Goal: Task Accomplishment & Management: Use online tool/utility

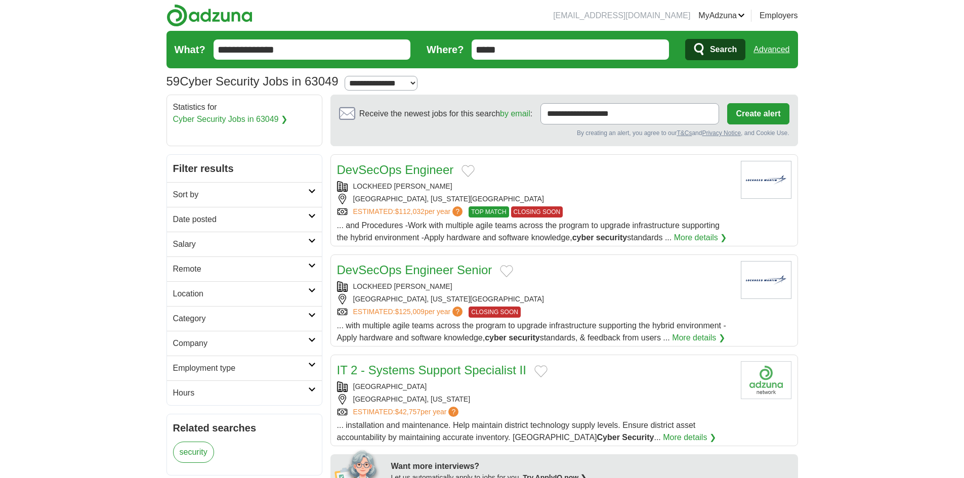
click at [310, 369] on link "Employment type" at bounding box center [244, 368] width 155 height 25
click at [314, 320] on link "Category" at bounding box center [244, 318] width 155 height 25
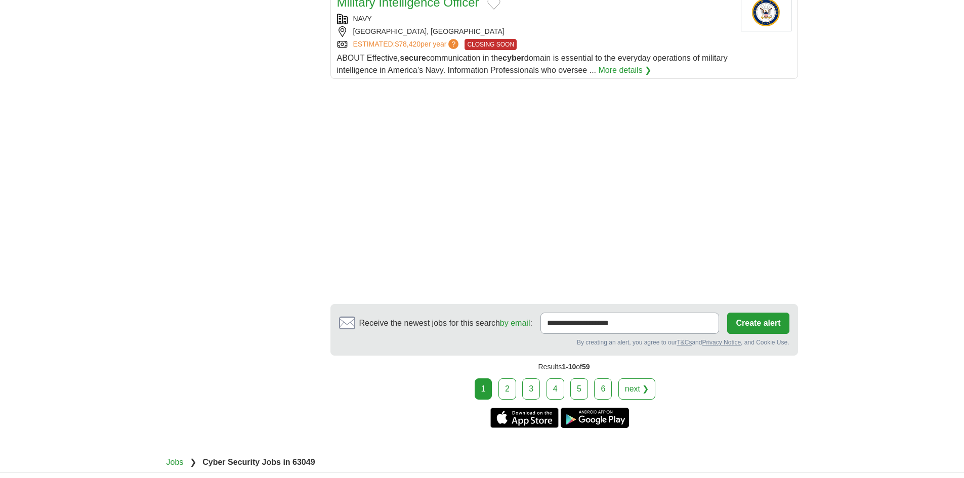
scroll to position [1164, 0]
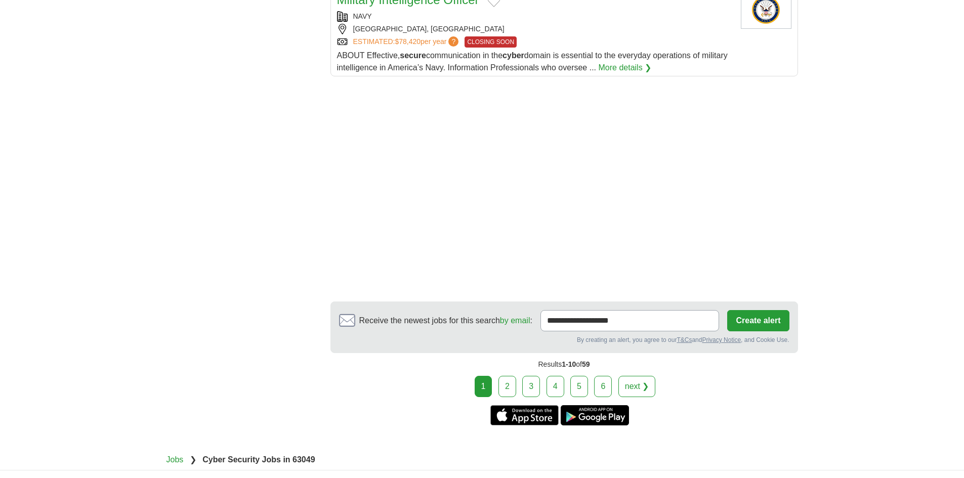
click at [510, 390] on link "2" at bounding box center [507, 386] width 18 height 21
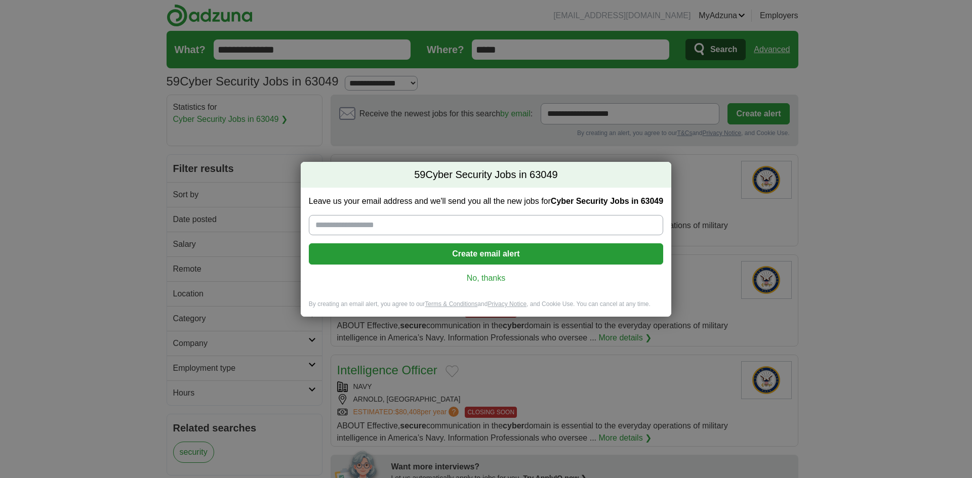
click at [474, 275] on link "No, thanks" at bounding box center [486, 278] width 338 height 11
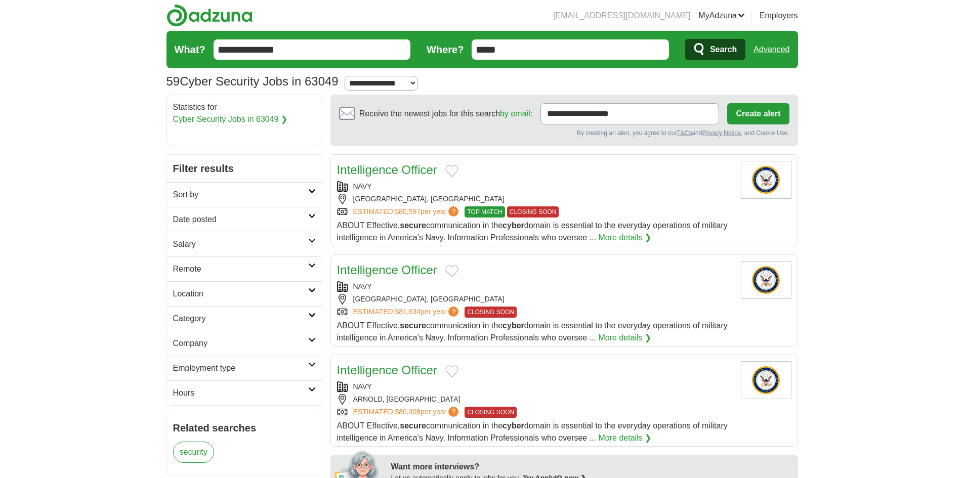
click at [404, 182] on div "NAVY" at bounding box center [535, 186] width 396 height 11
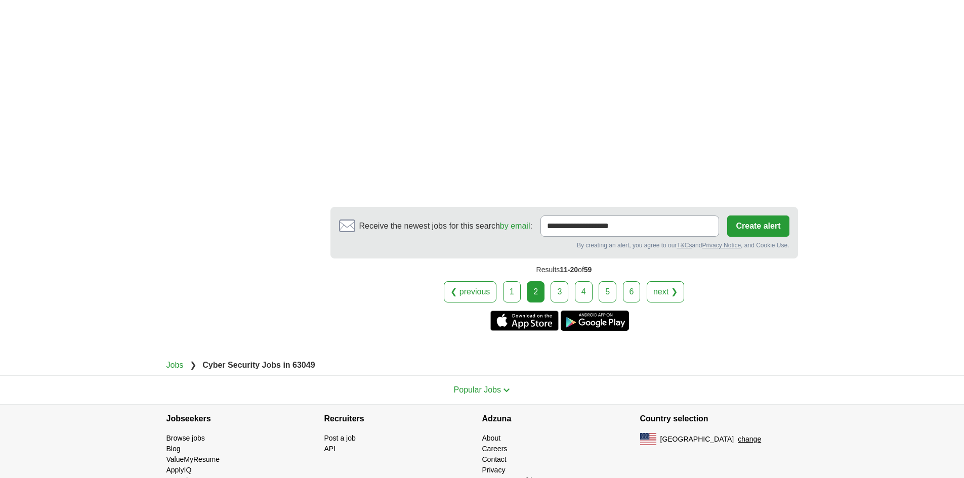
scroll to position [1518, 0]
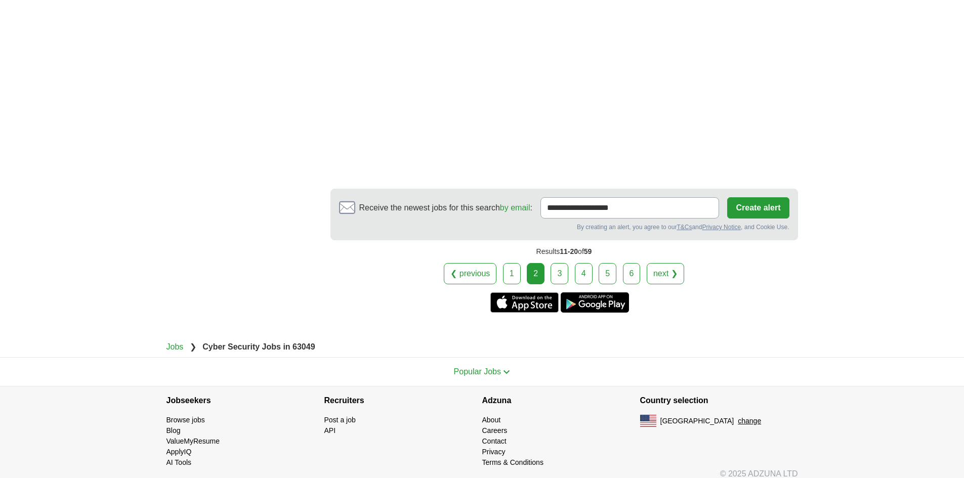
click at [558, 275] on link "3" at bounding box center [560, 273] width 18 height 21
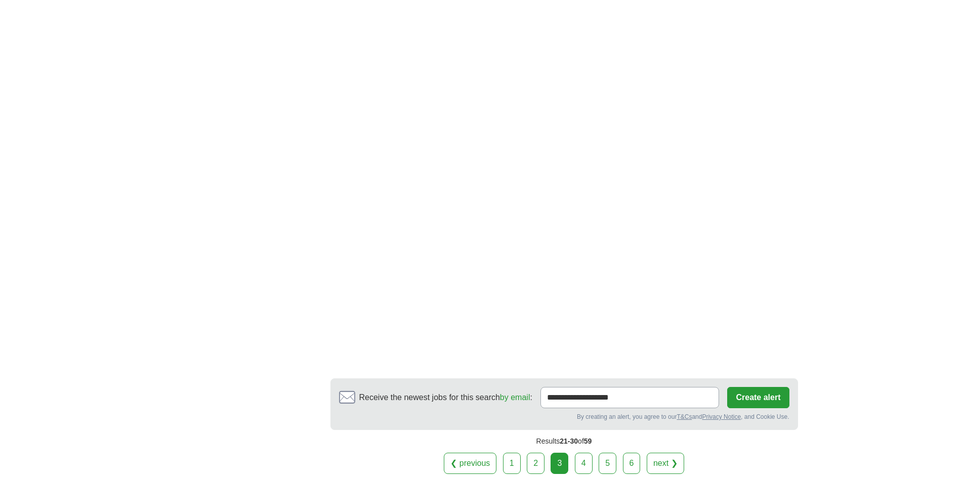
scroll to position [1366, 0]
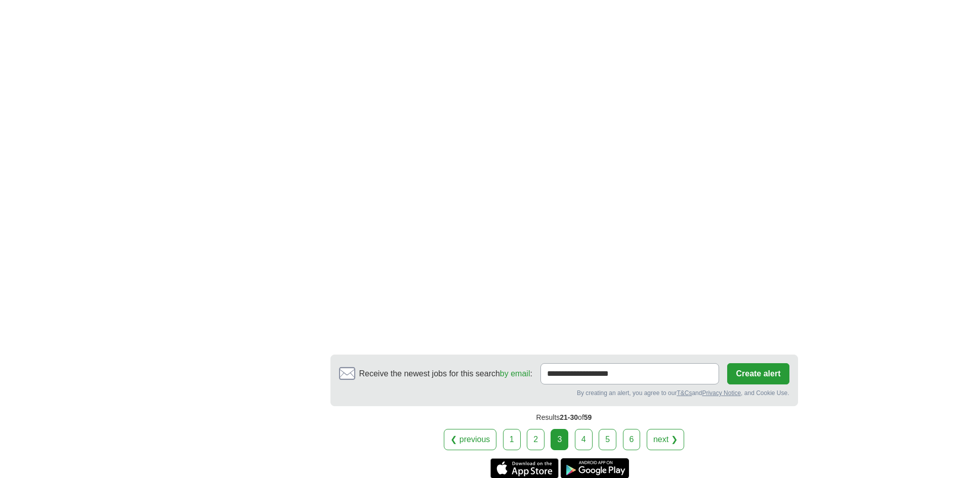
click at [589, 444] on link "4" at bounding box center [584, 439] width 18 height 21
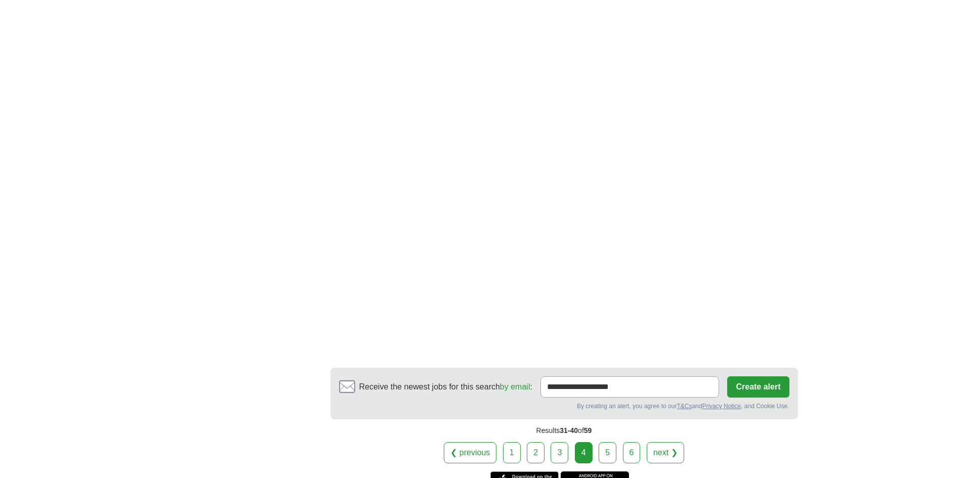
scroll to position [1468, 0]
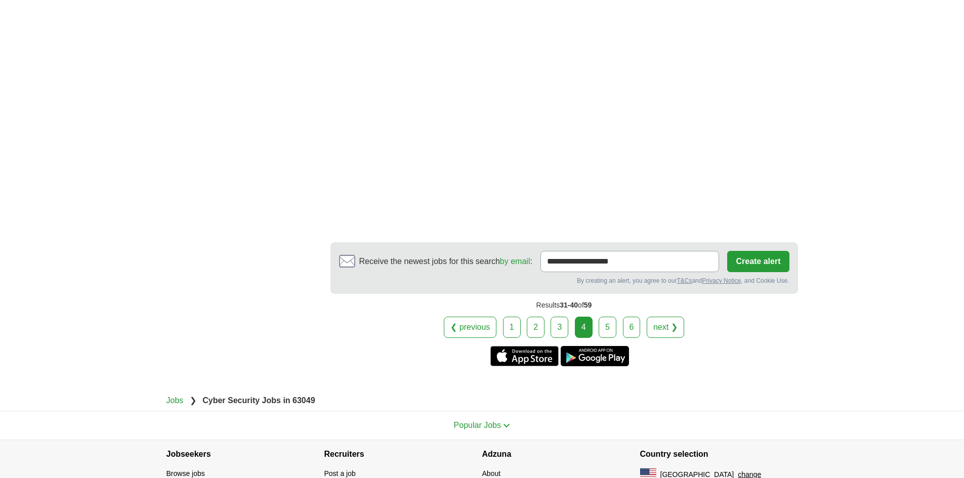
click at [600, 318] on link "5" at bounding box center [608, 327] width 18 height 21
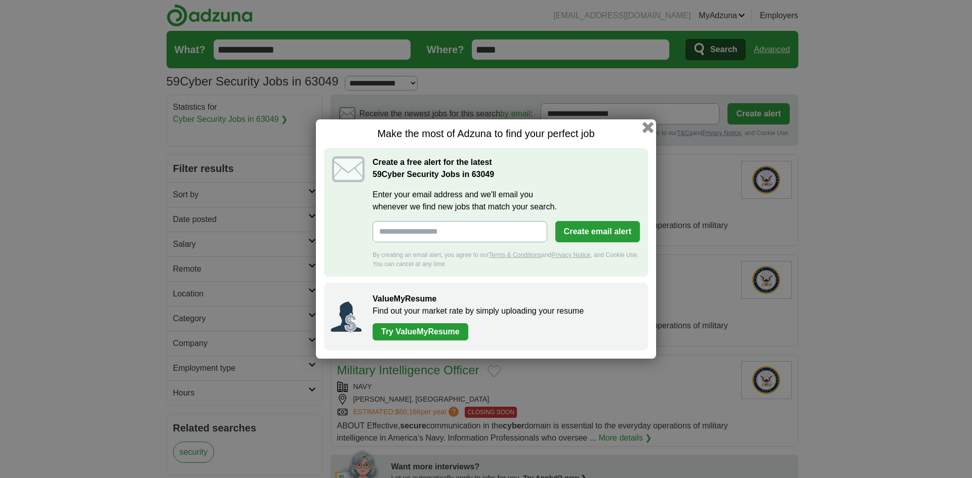
click at [650, 127] on button "button" at bounding box center [647, 127] width 11 height 11
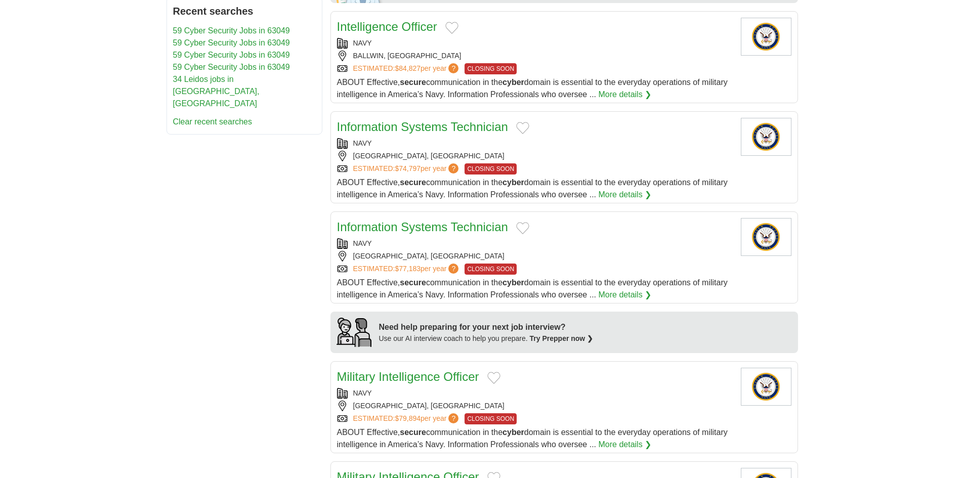
scroll to position [202, 0]
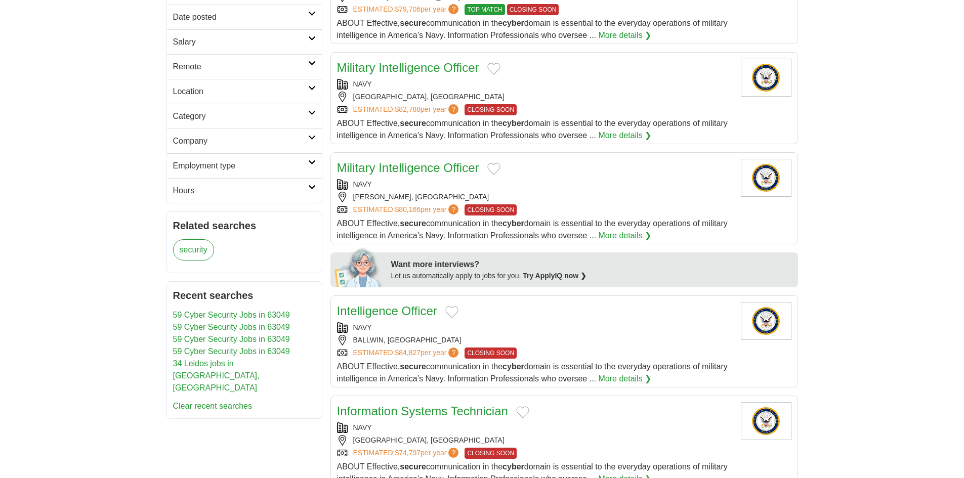
click at [316, 140] on link "Company" at bounding box center [244, 141] width 155 height 25
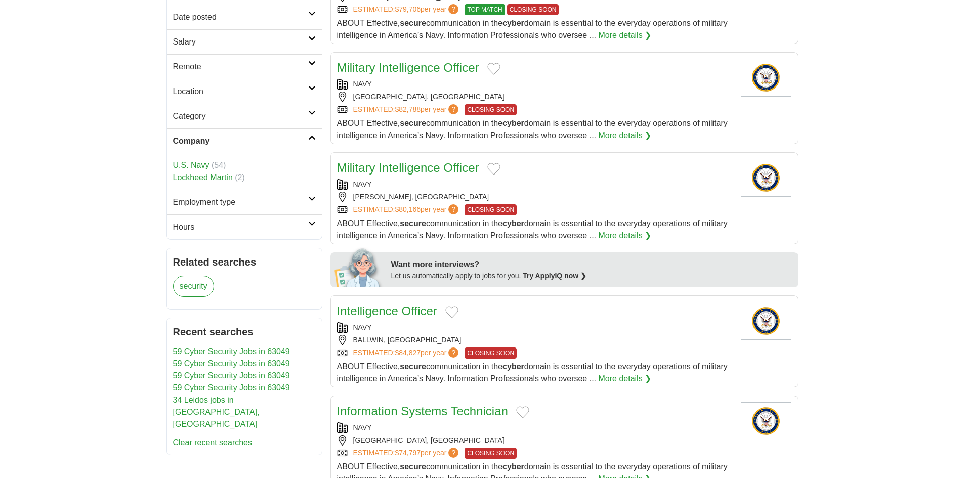
click at [222, 182] on li "Lockheed Martin (2)" at bounding box center [244, 178] width 143 height 12
click at [221, 173] on link "Lockheed Martin" at bounding box center [203, 177] width 60 height 9
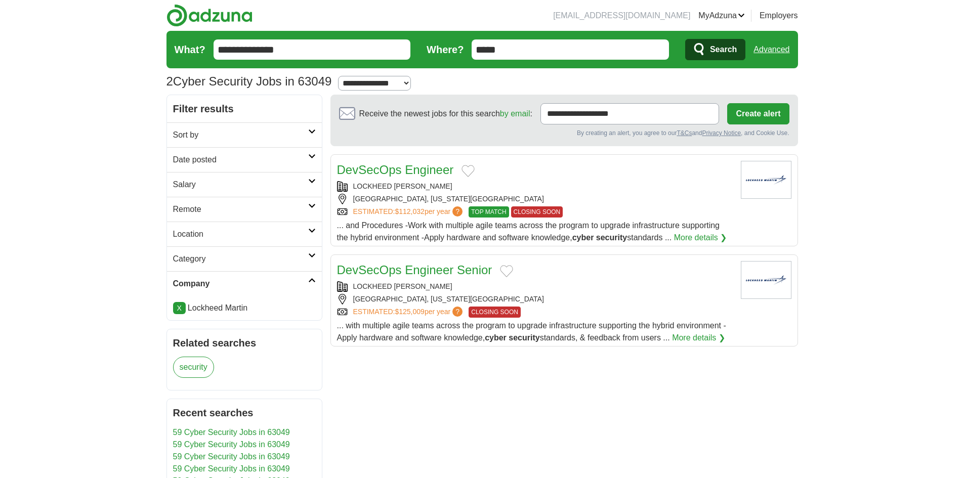
click at [417, 170] on link "DevSecOps Engineer" at bounding box center [395, 170] width 117 height 14
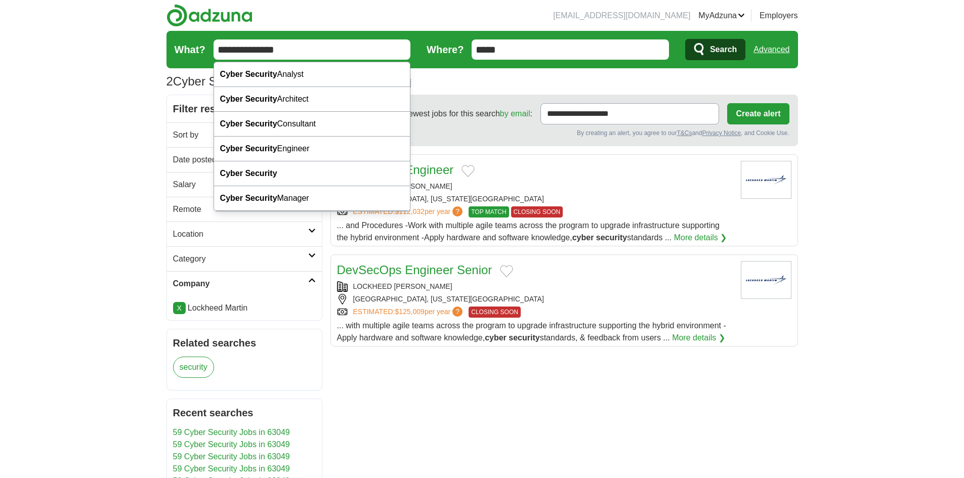
drag, startPoint x: 289, startPoint y: 48, endPoint x: 205, endPoint y: 29, distance: 86.6
click at [205, 29] on header "[EMAIL_ADDRESS][DOMAIN_NAME] [GEOGRAPHIC_DATA] Alerts Favorites Resumes ApplyIQ…" at bounding box center [483, 47] width 632 height 95
type input "**********"
click at [685, 39] on button "Search" at bounding box center [715, 49] width 60 height 21
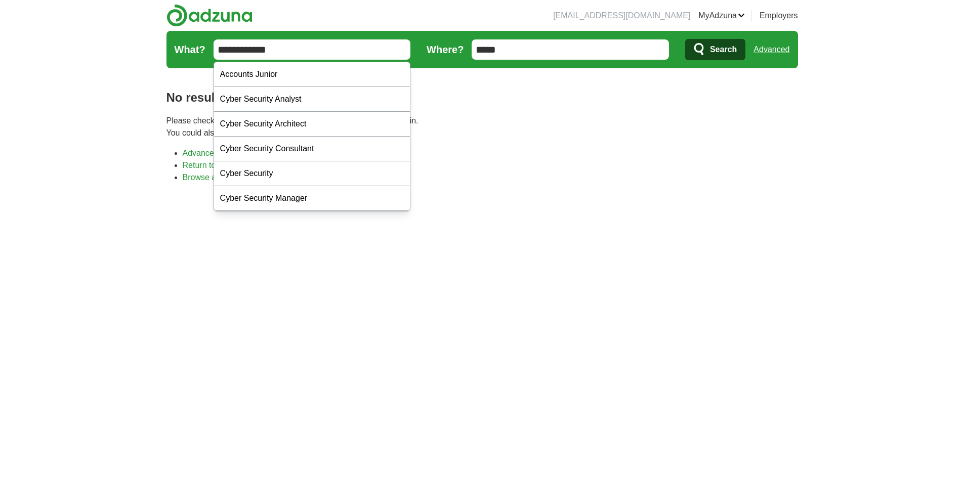
drag, startPoint x: 314, startPoint y: 49, endPoint x: 141, endPoint y: 30, distance: 174.0
click at [141, 30] on body "hayleysorg@gmail.com MyAdzuna Alerts Favorites Resumes ApplyIQ Preferences Post…" at bounding box center [482, 339] width 964 height 678
type input "**********"
click at [685, 39] on button "Search" at bounding box center [715, 49] width 60 height 21
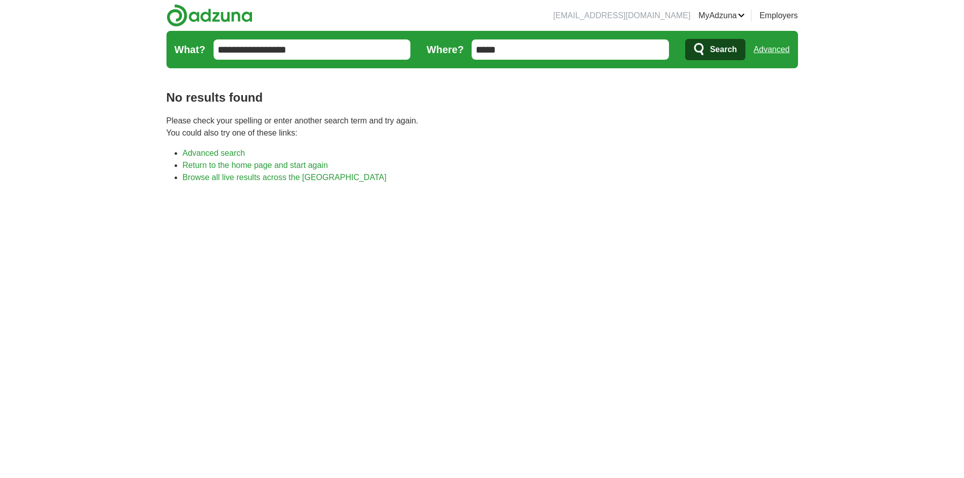
click at [231, 149] on link "Advanced search" at bounding box center [214, 153] width 63 height 9
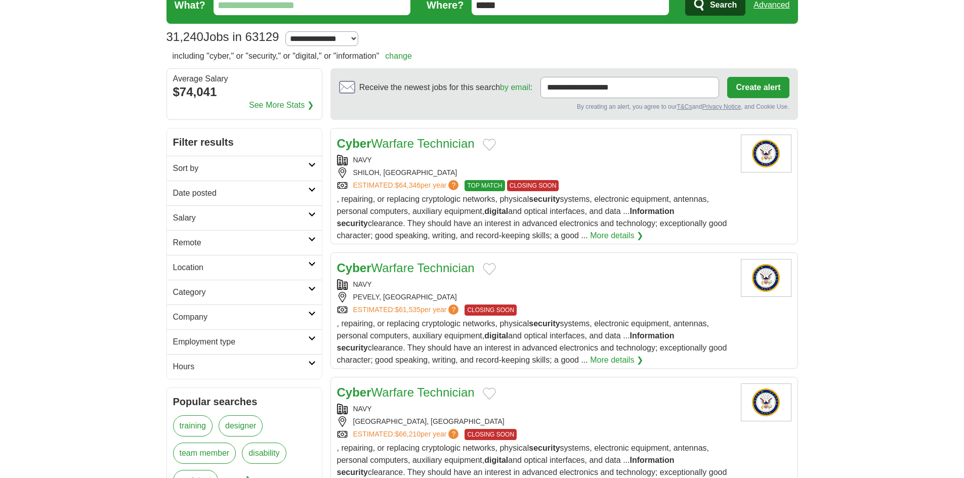
scroll to position [51, 0]
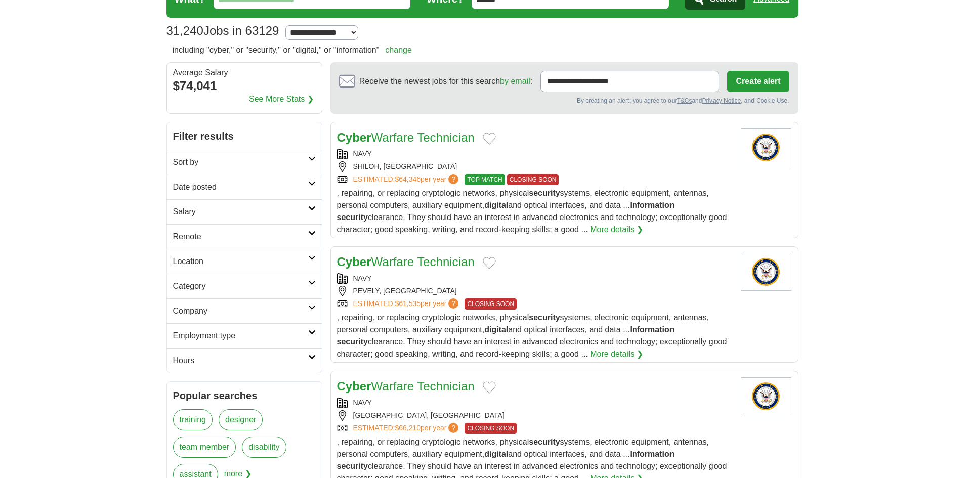
click at [313, 313] on link "Company" at bounding box center [244, 311] width 155 height 25
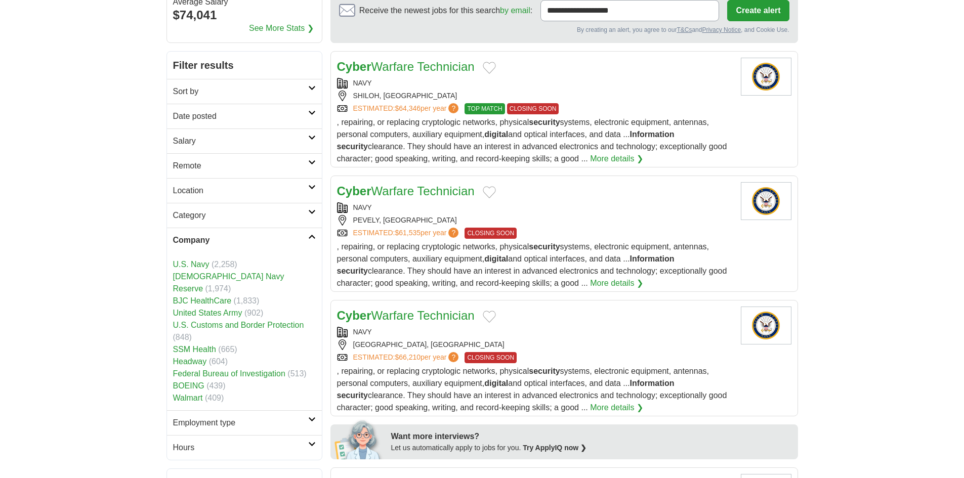
scroll to position [152, 0]
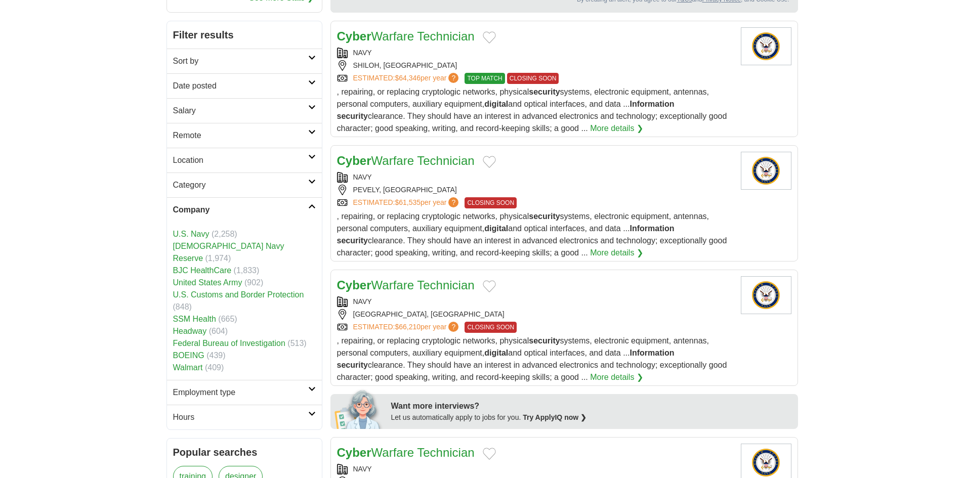
click at [190, 363] on link "Walmart" at bounding box center [188, 367] width 30 height 9
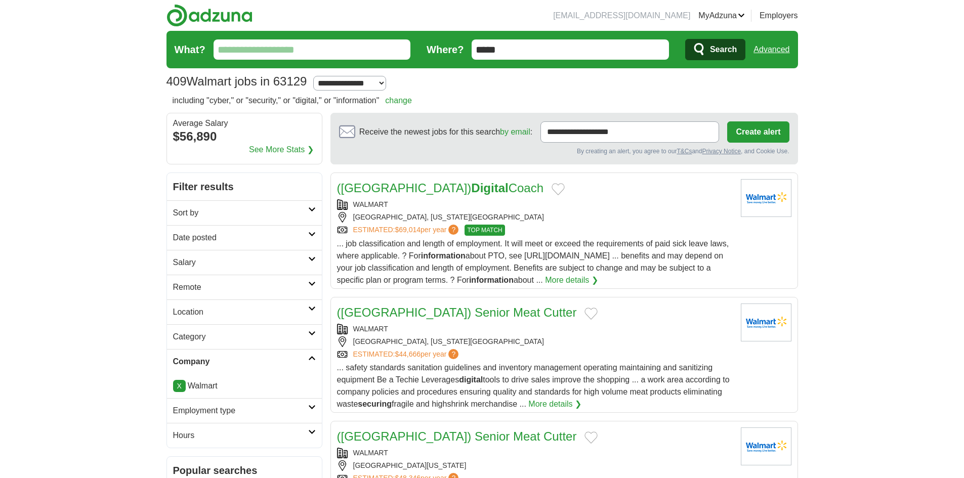
click at [289, 54] on input "What?" at bounding box center [312, 49] width 197 height 20
click at [250, 213] on h2 "Sort by" at bounding box center [240, 213] width 135 height 12
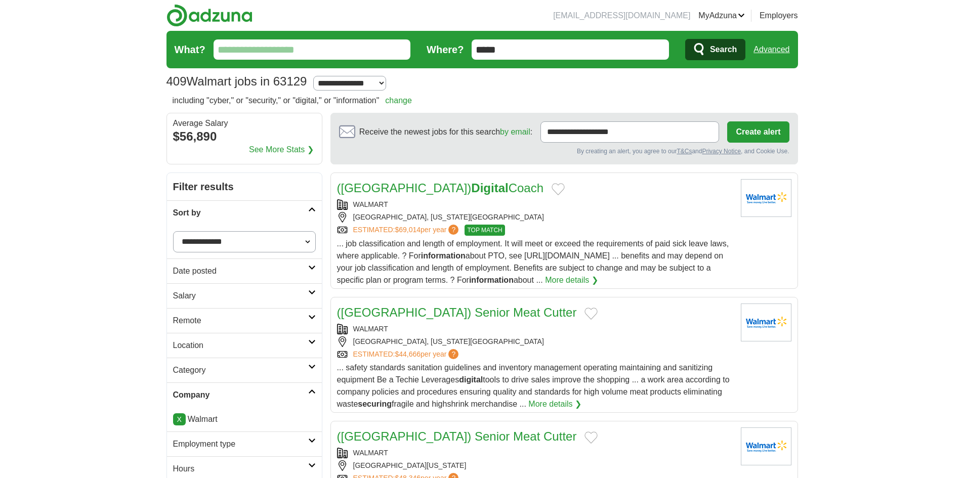
click at [246, 251] on select "**********" at bounding box center [244, 241] width 143 height 21
click at [269, 51] on input "What?" at bounding box center [312, 49] width 197 height 20
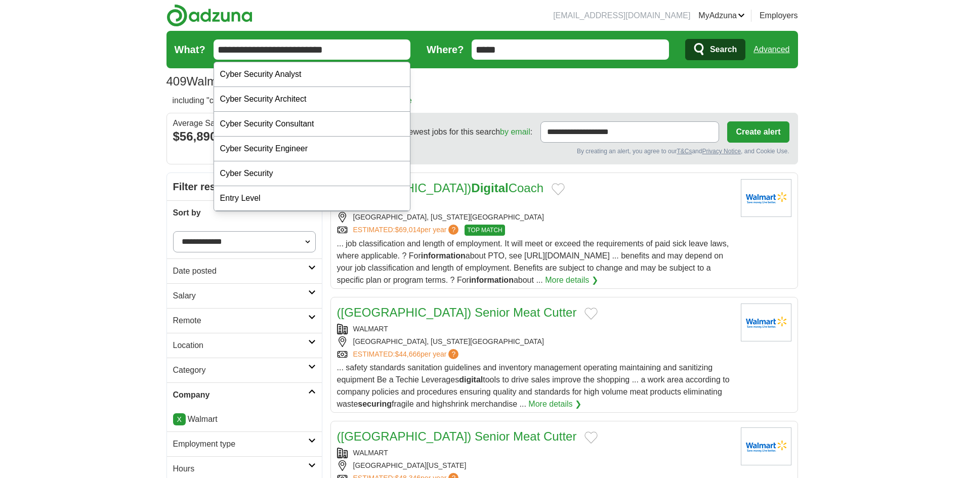
type input "**********"
click at [724, 49] on span "Search" at bounding box center [723, 49] width 27 height 20
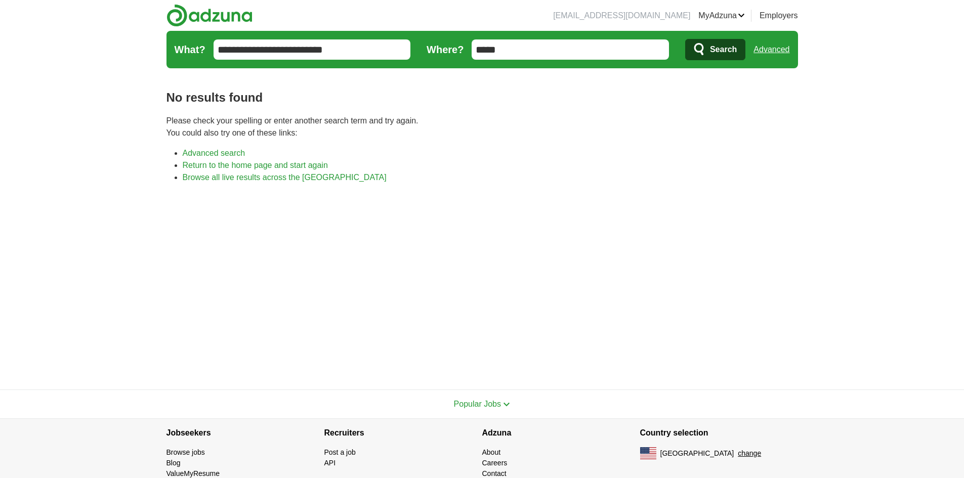
click at [263, 162] on link "Return to the home page and start again" at bounding box center [255, 165] width 145 height 9
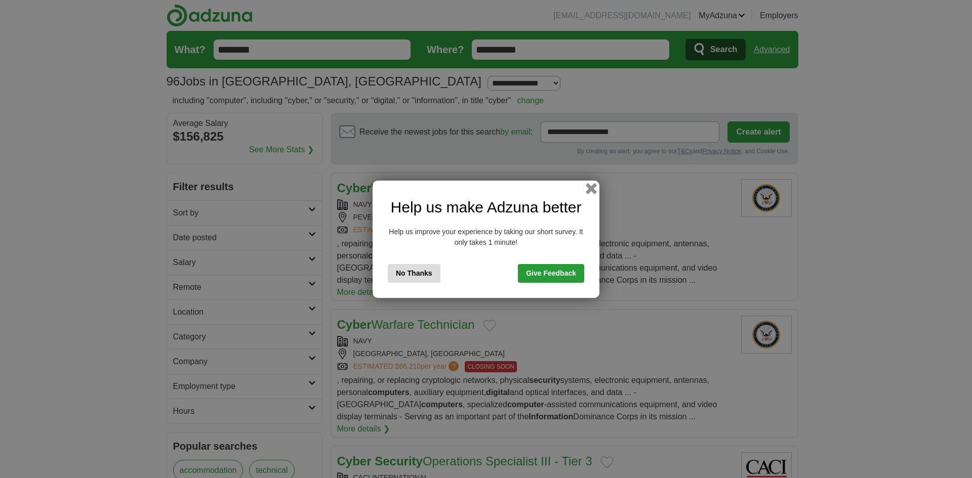
click at [591, 190] on button "button" at bounding box center [591, 188] width 11 height 11
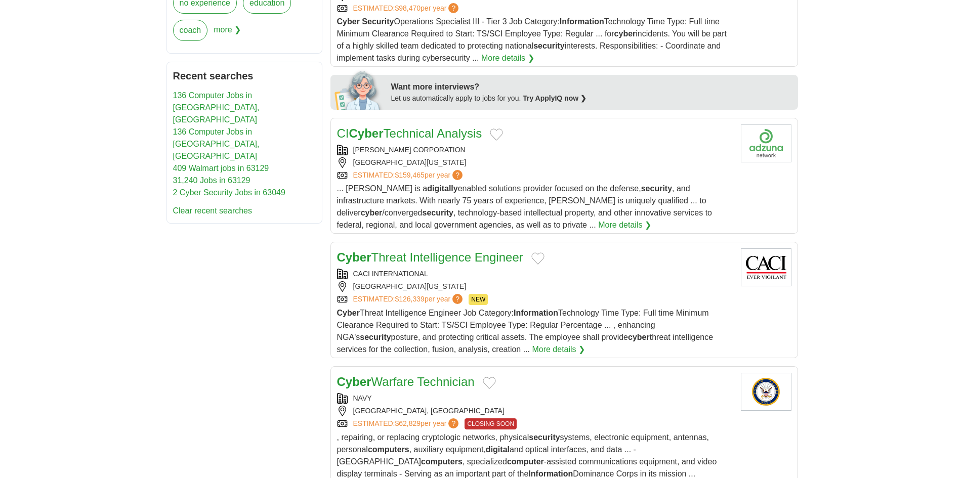
scroll to position [506, 0]
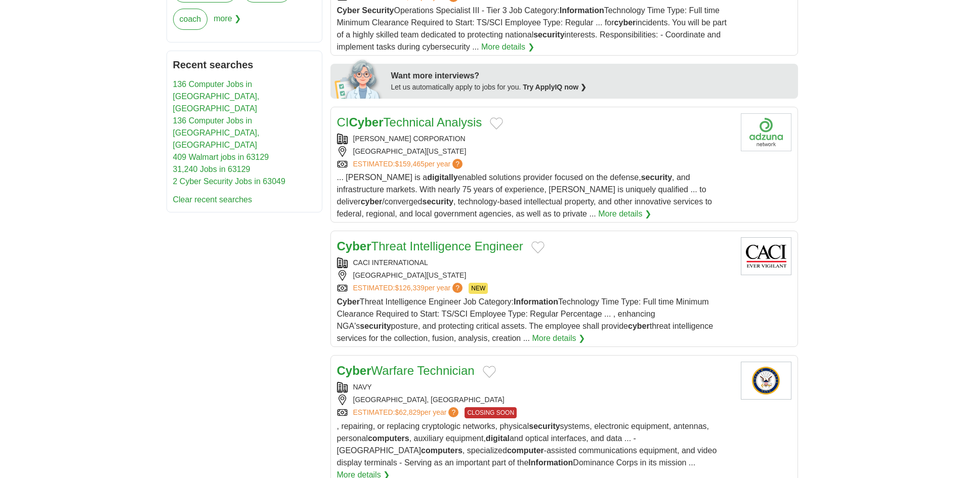
click at [499, 117] on button "Add to favorite jobs" at bounding box center [496, 123] width 13 height 12
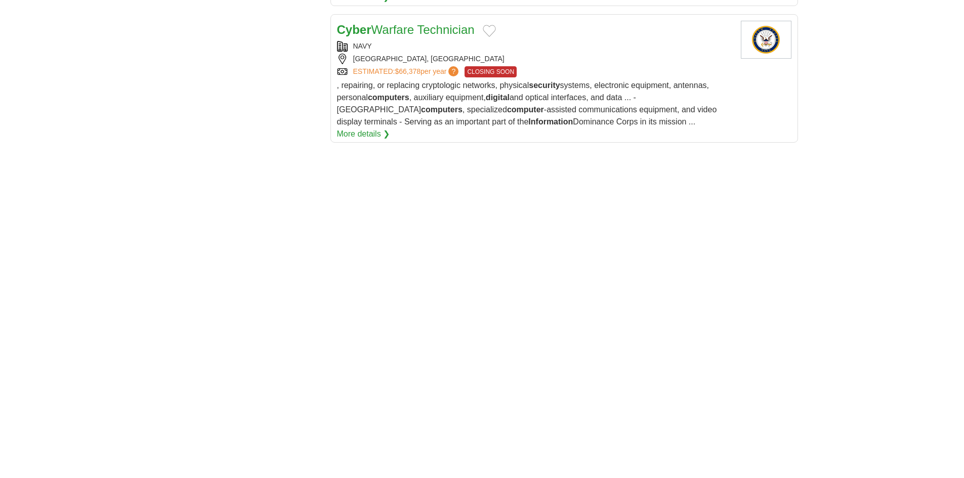
scroll to position [6928, 0]
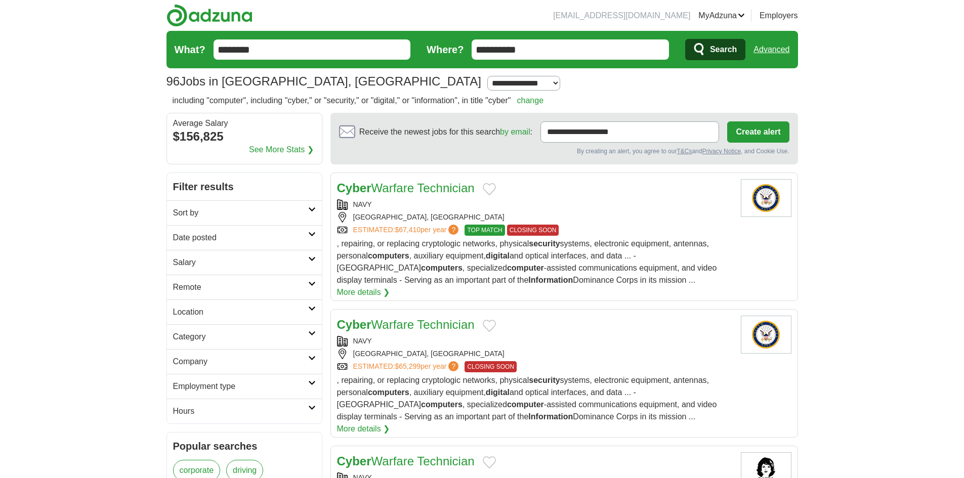
click at [204, 359] on h2 "Company" at bounding box center [240, 362] width 135 height 12
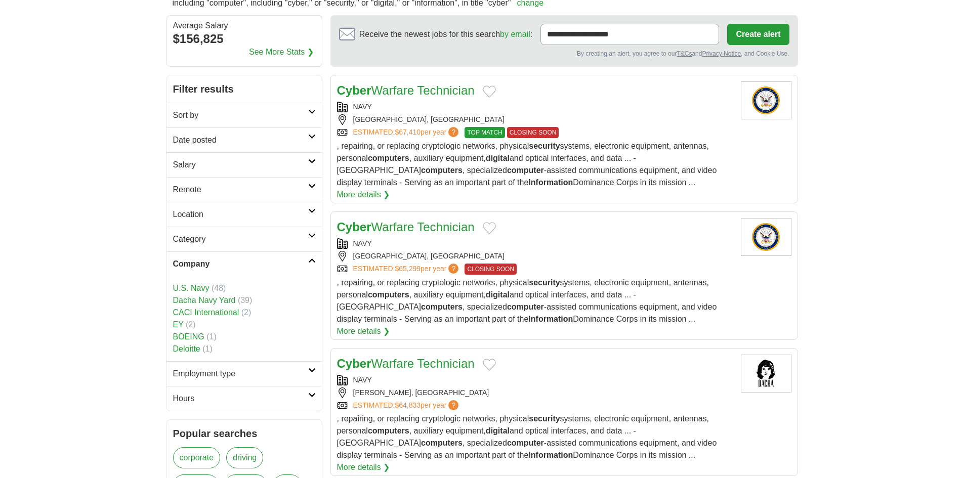
scroll to position [101, 0]
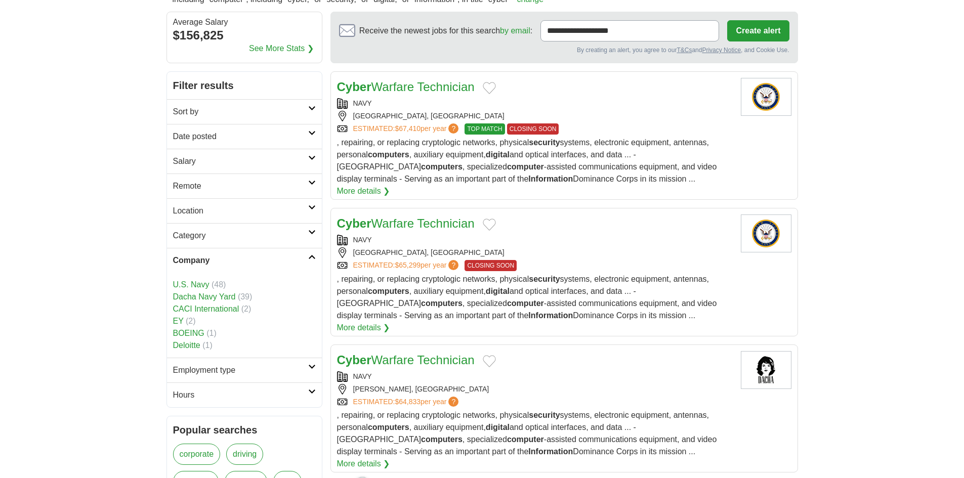
click at [179, 319] on link "EY" at bounding box center [178, 321] width 11 height 9
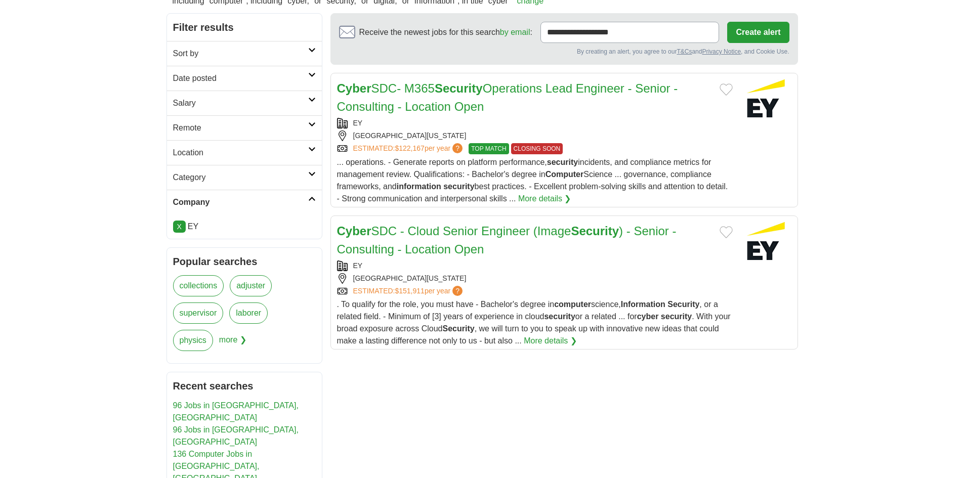
scroll to position [101, 0]
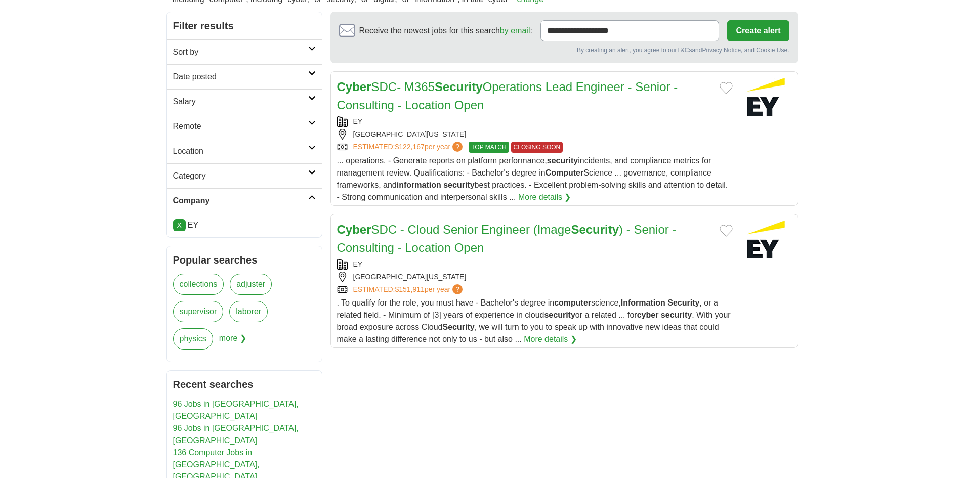
click at [183, 226] on link "X" at bounding box center [179, 225] width 13 height 12
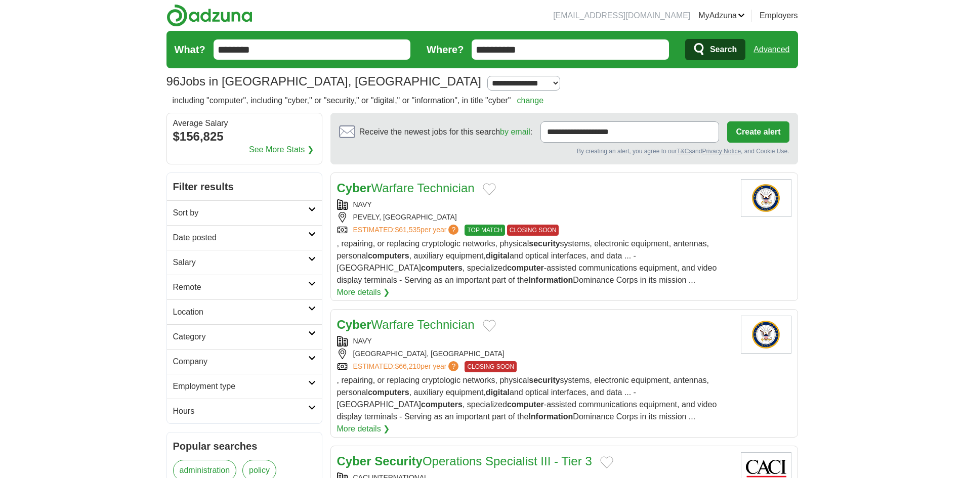
click at [269, 361] on h2 "Company" at bounding box center [240, 362] width 135 height 12
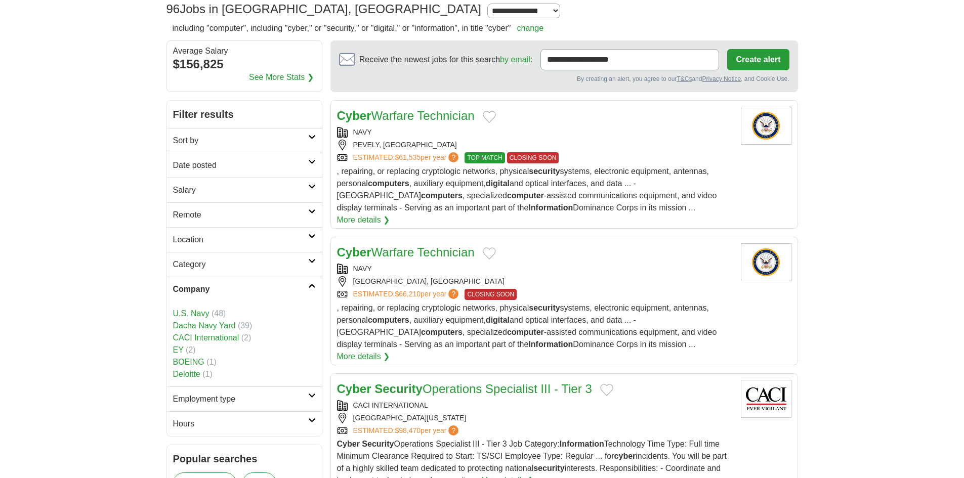
scroll to position [101, 0]
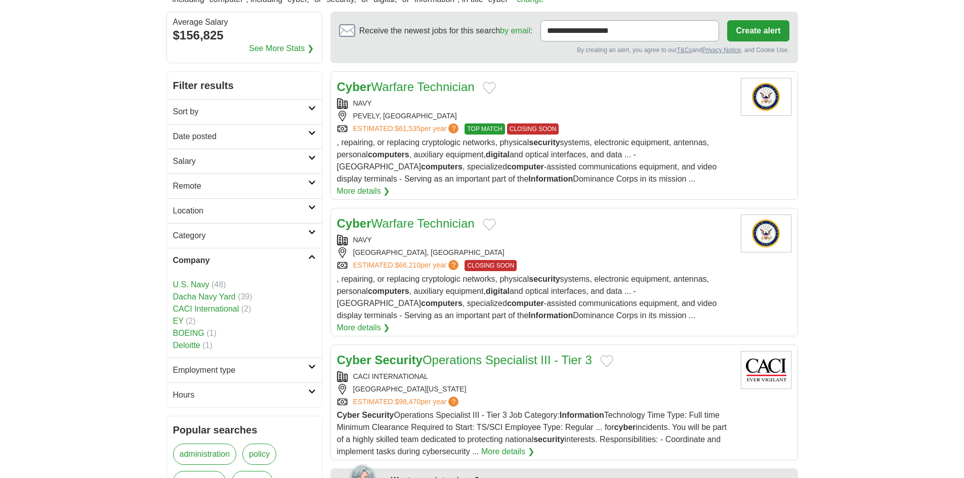
click at [178, 335] on link "BOEING" at bounding box center [188, 333] width 31 height 9
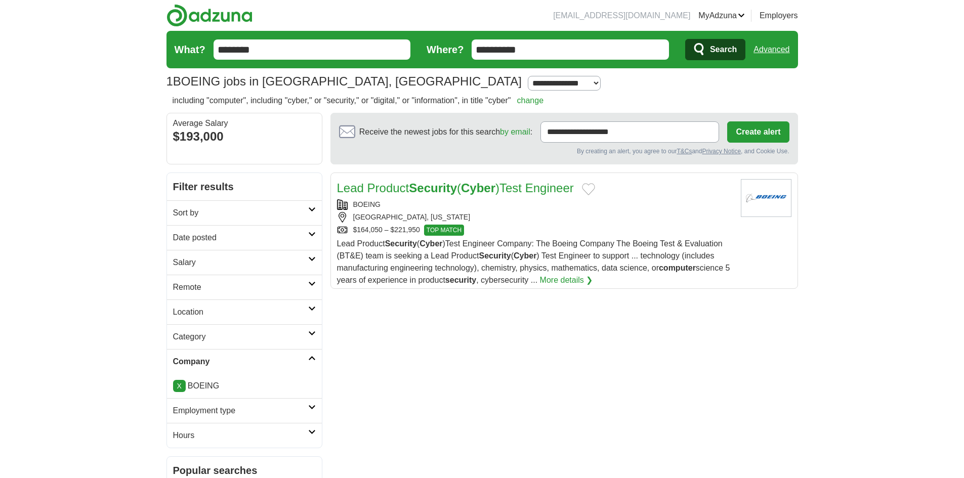
click at [425, 184] on strong "Security" at bounding box center [433, 188] width 48 height 14
click at [182, 388] on link "X" at bounding box center [179, 386] width 13 height 12
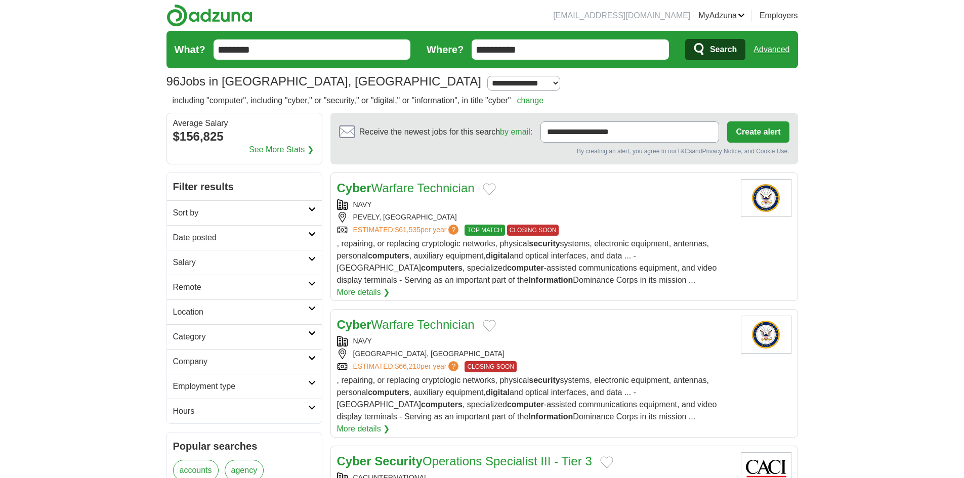
click at [309, 359] on icon at bounding box center [312, 358] width 8 height 5
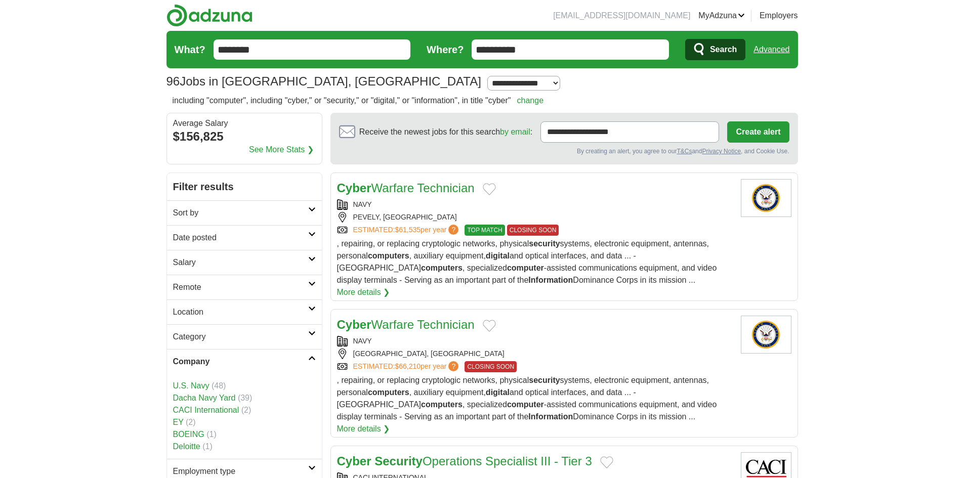
click at [183, 444] on link "Deloitte" at bounding box center [186, 446] width 27 height 9
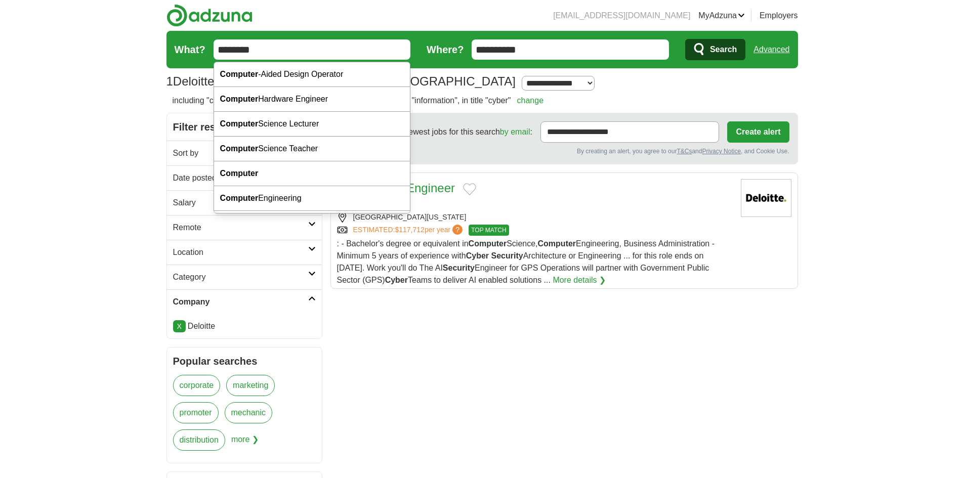
drag, startPoint x: 272, startPoint y: 49, endPoint x: 212, endPoint y: 49, distance: 60.7
click at [215, 49] on input "********" at bounding box center [312, 49] width 197 height 20
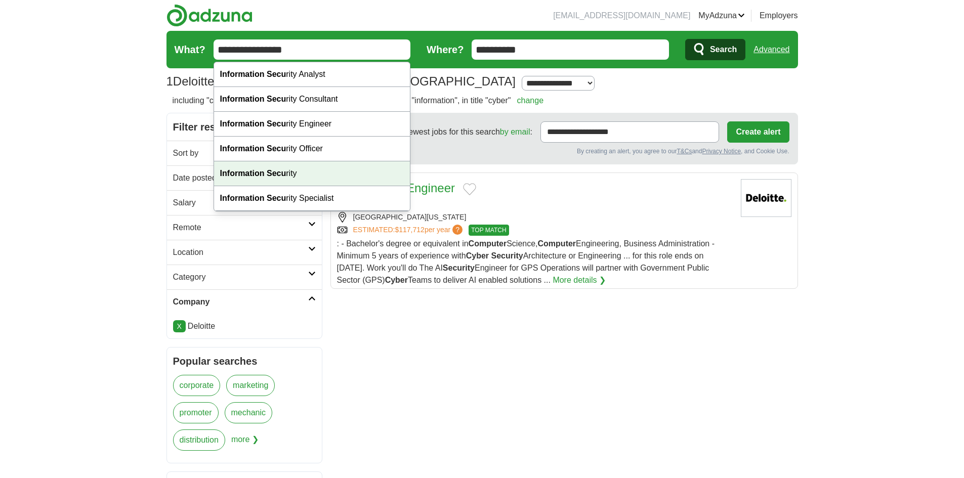
click at [336, 177] on div "Information Secu rity" at bounding box center [312, 173] width 196 height 25
type input "**********"
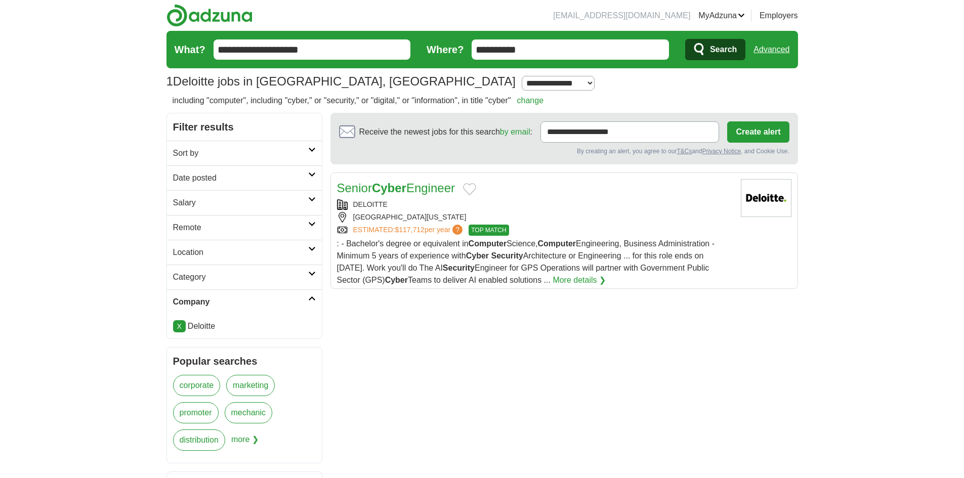
drag, startPoint x: 488, startPoint y: 53, endPoint x: 376, endPoint y: 34, distance: 113.8
click at [376, 34] on form "**********" at bounding box center [483, 49] width 632 height 37
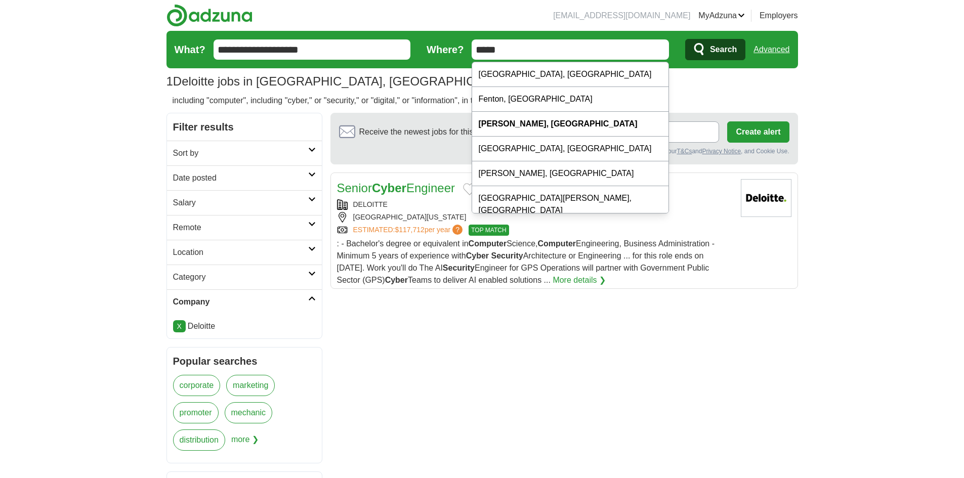
type input "*****"
click at [685, 39] on button "Search" at bounding box center [715, 49] width 60 height 21
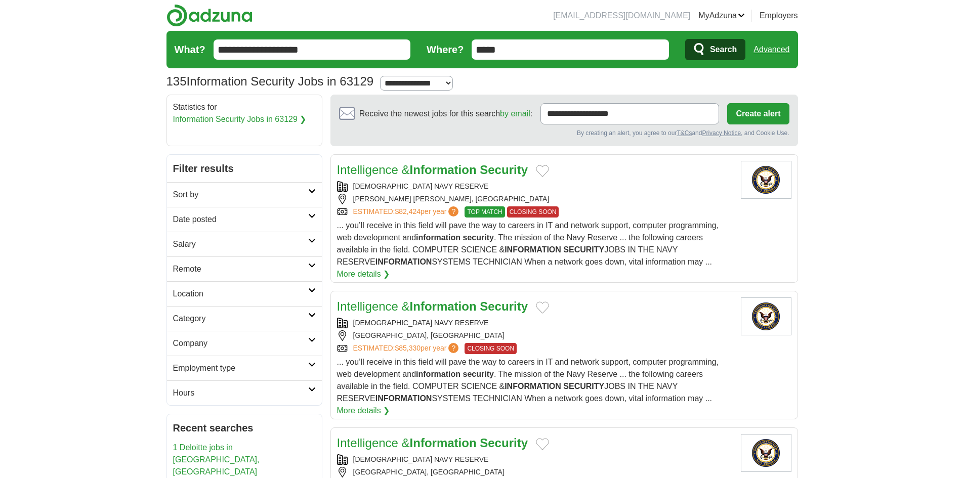
click at [226, 339] on h2 "Company" at bounding box center [240, 344] width 135 height 12
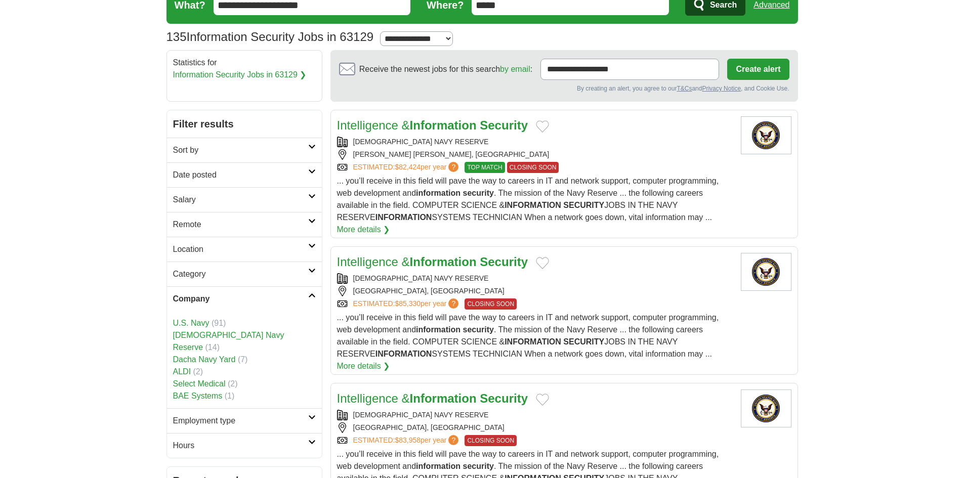
scroll to position [51, 0]
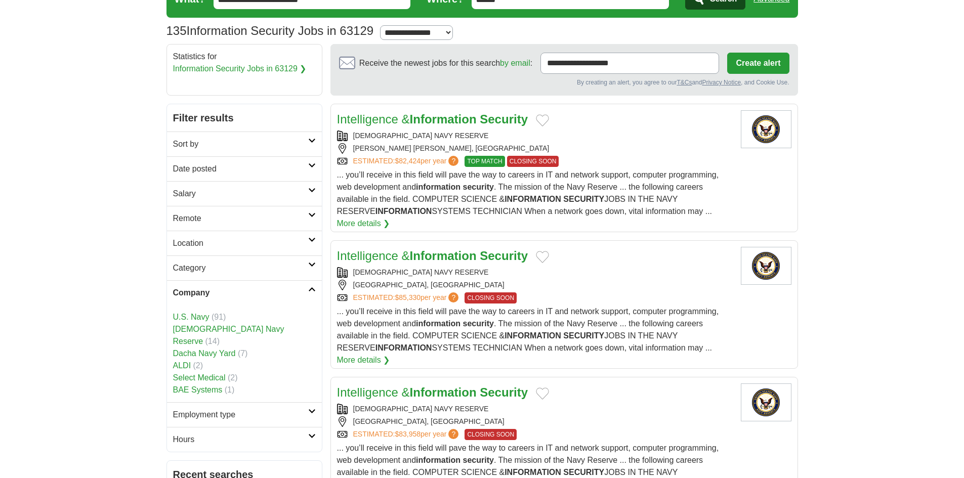
click at [185, 361] on link "ALDI" at bounding box center [182, 365] width 18 height 9
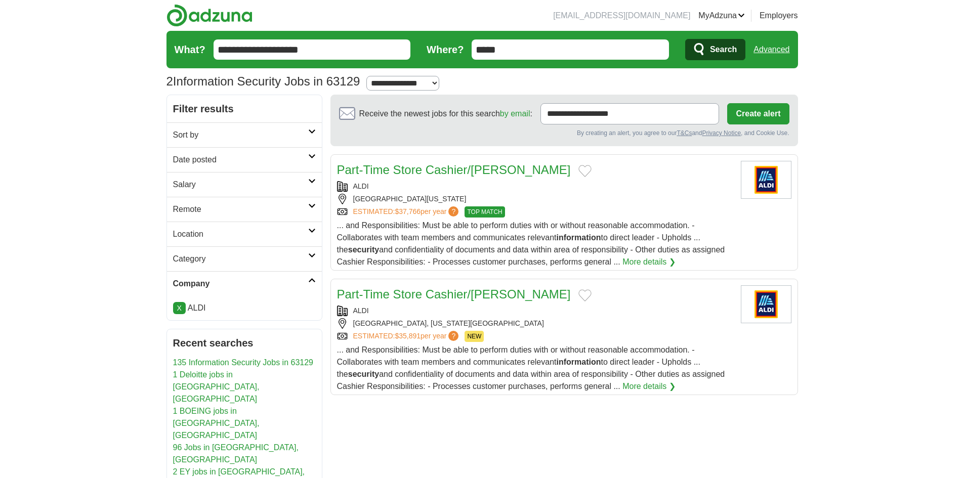
click at [175, 305] on link "X" at bounding box center [179, 308] width 13 height 12
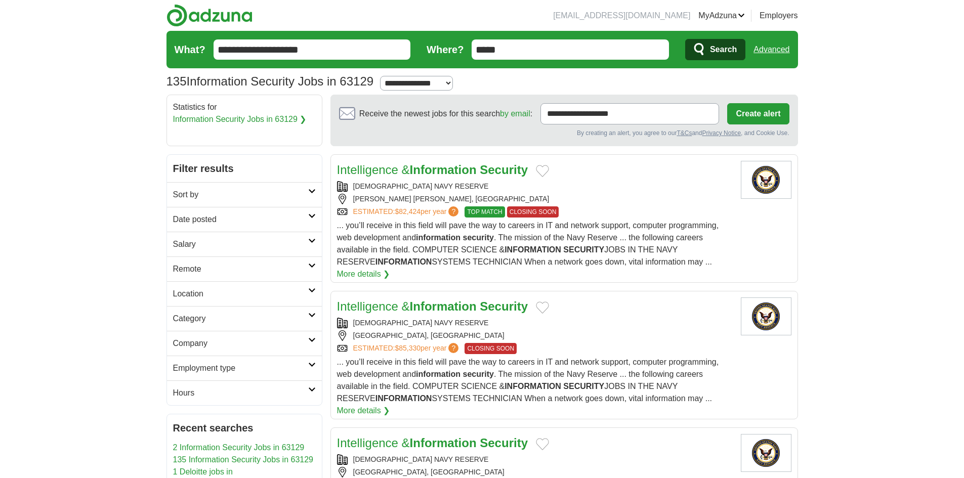
click at [195, 338] on h2 "Company" at bounding box center [240, 344] width 135 height 12
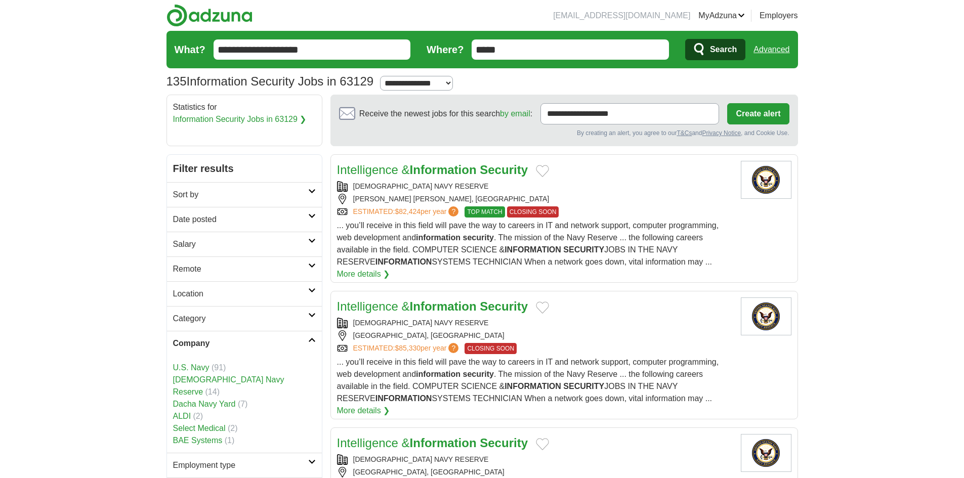
click at [191, 423] on li "Select Medical (2)" at bounding box center [244, 429] width 143 height 12
click at [190, 436] on link "BAE Systems" at bounding box center [198, 440] width 50 height 9
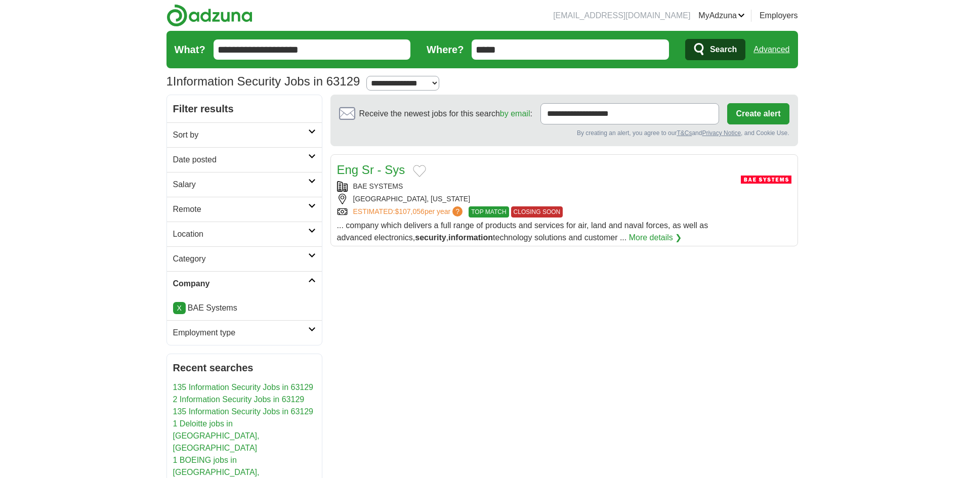
click at [180, 311] on link "X" at bounding box center [179, 308] width 13 height 12
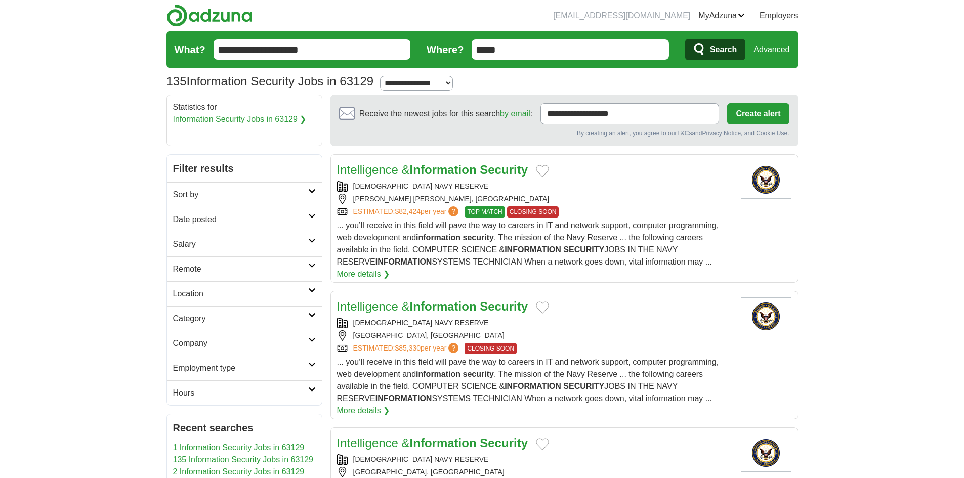
click at [235, 341] on h2 "Company" at bounding box center [240, 344] width 135 height 12
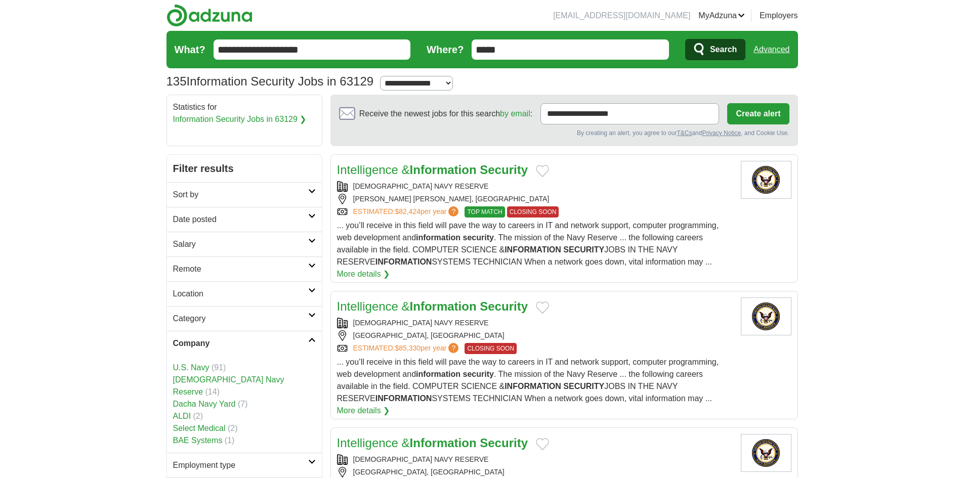
click at [185, 424] on link "Select Medical" at bounding box center [199, 428] width 53 height 9
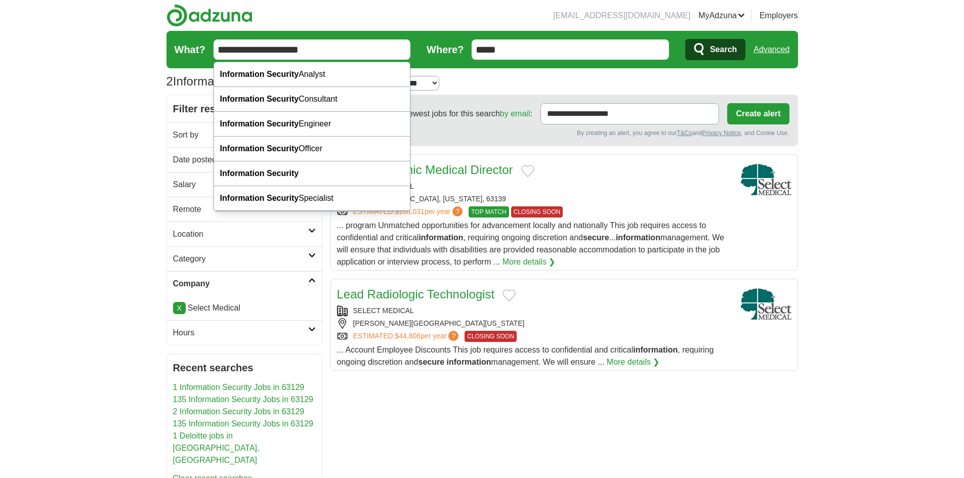
drag, startPoint x: 325, startPoint y: 49, endPoint x: 128, endPoint y: 16, distance: 200.6
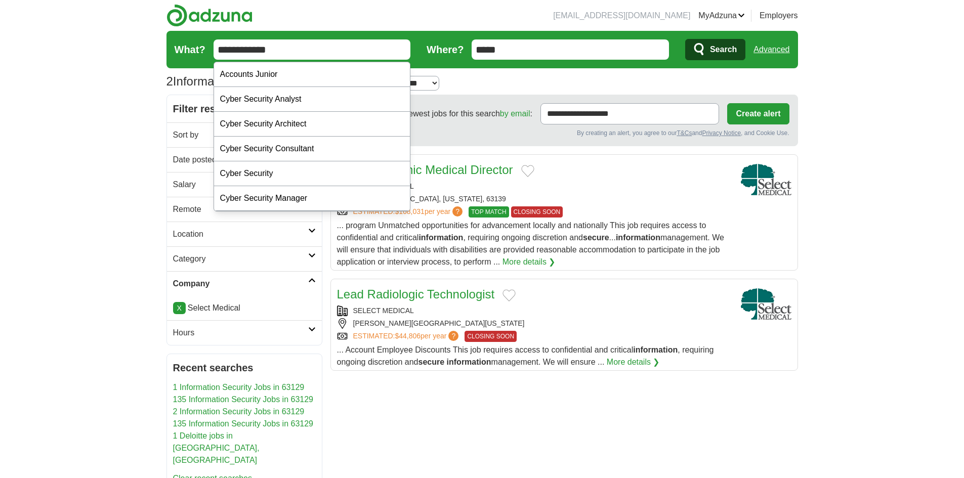
type input "**********"
click at [696, 50] on icon "submit" at bounding box center [699, 49] width 10 height 12
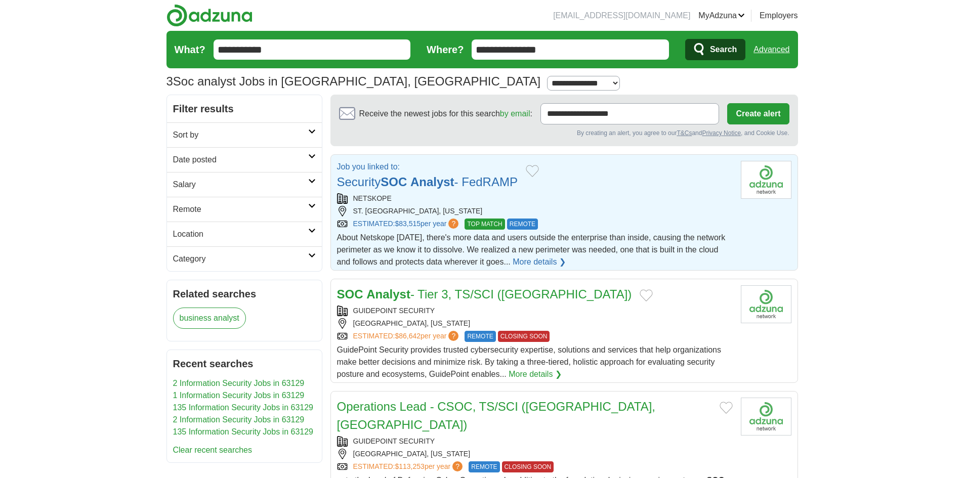
click at [470, 175] on link "Security SOC Analyst - FedRAMP" at bounding box center [427, 182] width 181 height 14
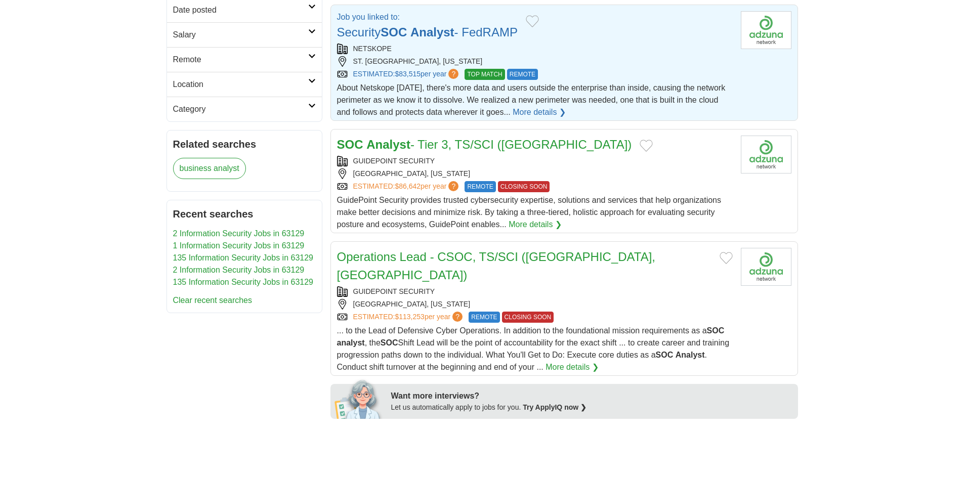
scroll to position [152, 0]
